Goal: Information Seeking & Learning: Learn about a topic

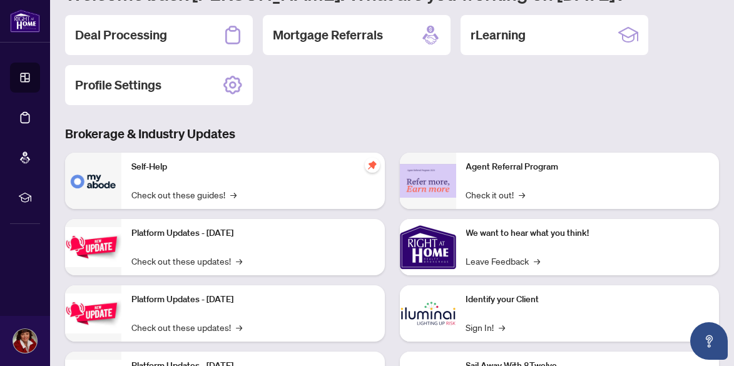
scroll to position [63, 0]
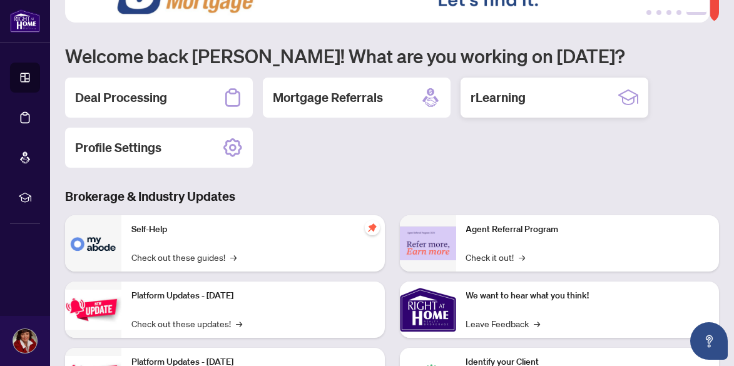
click at [502, 98] on h2 "rLearning" at bounding box center [498, 98] width 55 height 18
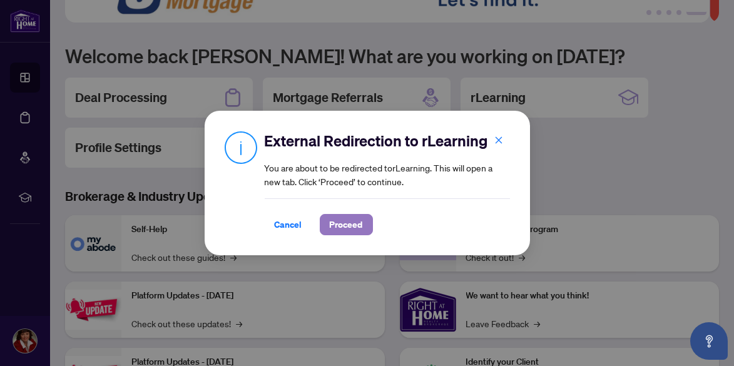
click at [342, 223] on span "Proceed" at bounding box center [346, 225] width 33 height 20
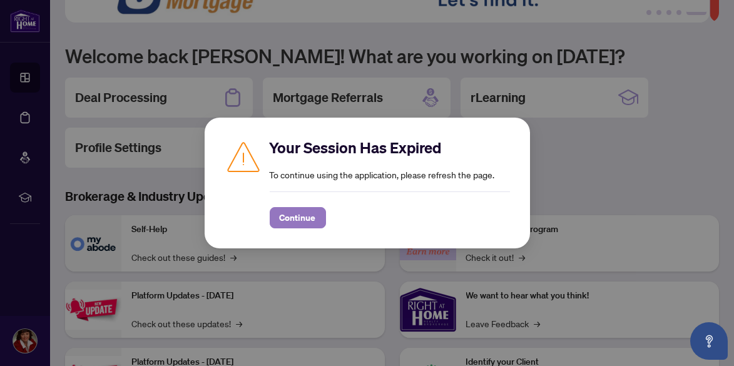
click at [301, 212] on span "Continue" at bounding box center [298, 218] width 36 height 20
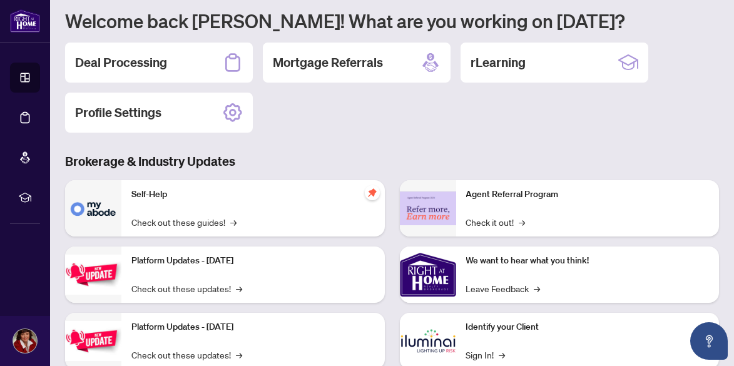
scroll to position [12, 0]
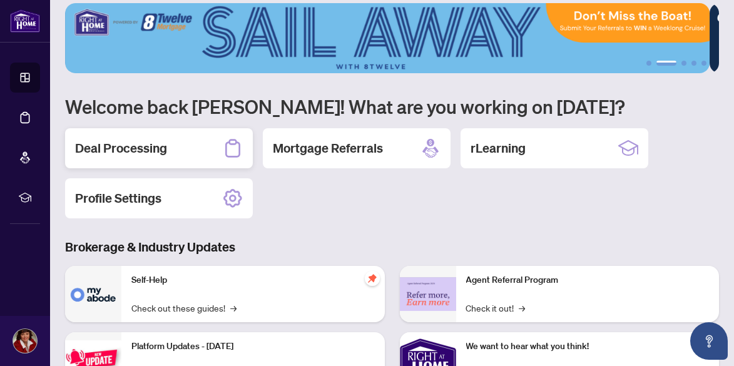
click at [156, 148] on h2 "Deal Processing" at bounding box center [121, 149] width 92 height 18
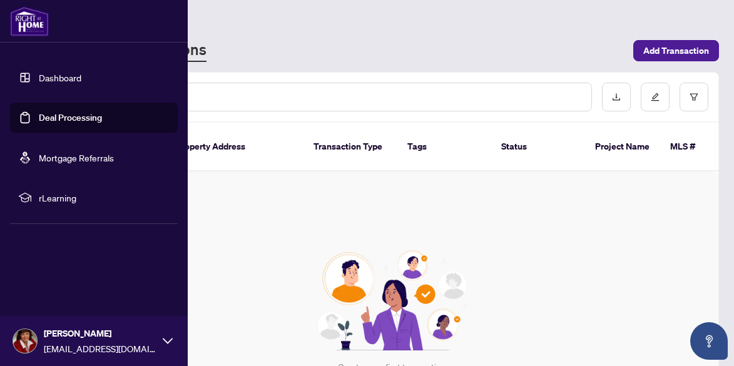
click at [47, 78] on link "Dashboard" at bounding box center [60, 77] width 43 height 11
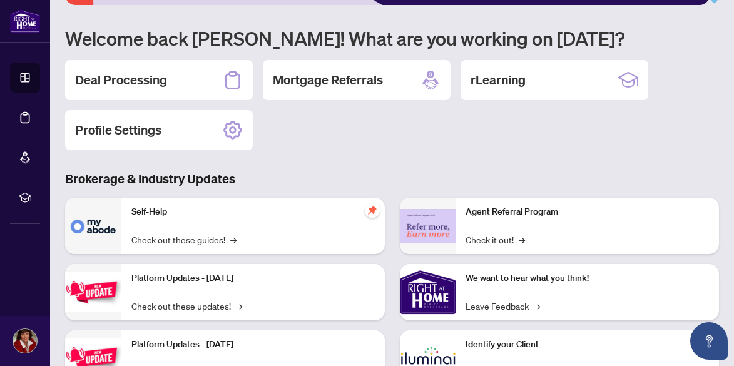
scroll to position [125, 0]
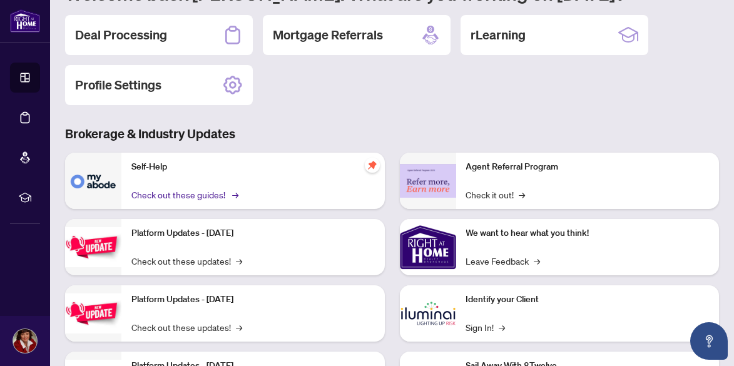
click at [165, 193] on link "Check out these guides! →" at bounding box center [183, 195] width 105 height 14
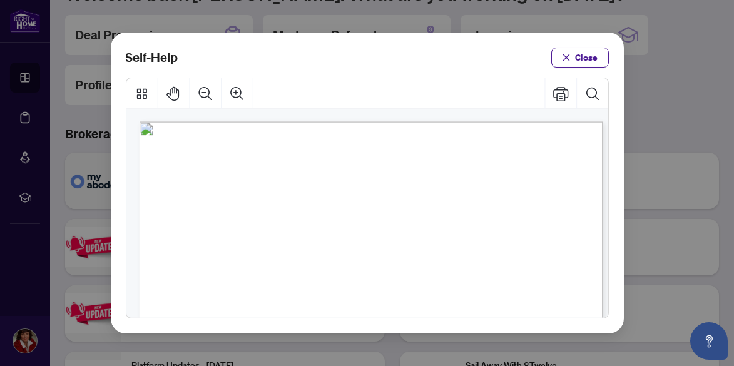
scroll to position [0, 0]
click at [588, 56] on span "Close" at bounding box center [587, 58] width 23 height 20
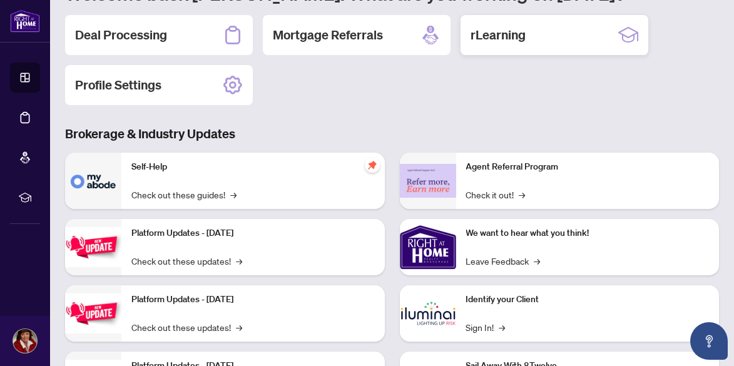
click at [500, 34] on h2 "rLearning" at bounding box center [498, 35] width 55 height 18
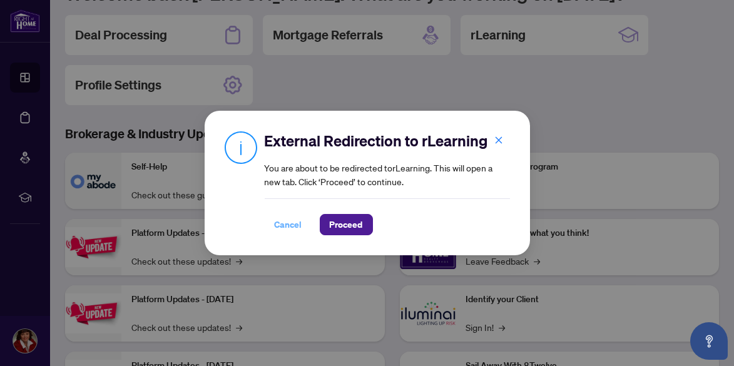
click at [285, 227] on span "Cancel" at bounding box center [289, 225] width 28 height 20
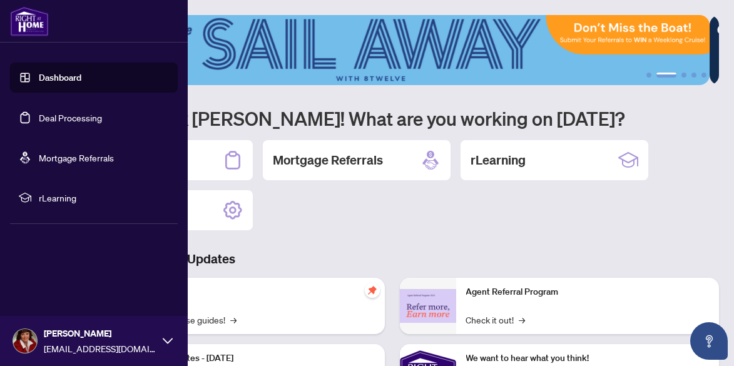
click at [53, 198] on span "rLearning" at bounding box center [104, 198] width 130 height 14
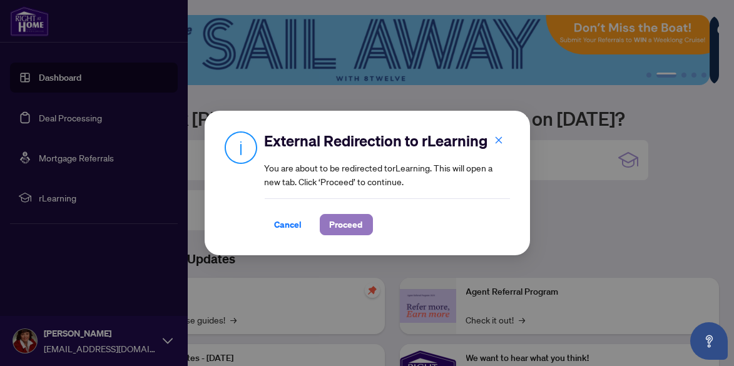
click at [347, 223] on span "Proceed" at bounding box center [346, 225] width 33 height 20
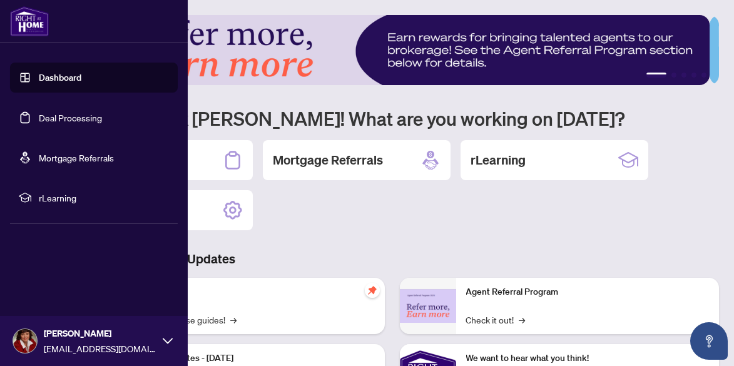
click at [170, 340] on icon at bounding box center [168, 341] width 10 height 10
click at [56, 266] on span "Logout" at bounding box center [50, 267] width 28 height 20
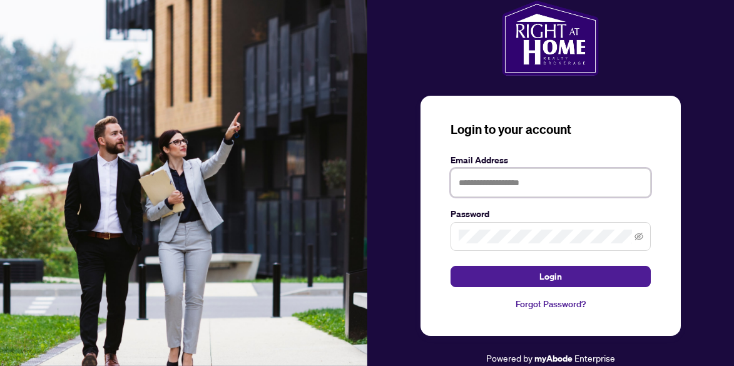
type input "**********"
